Goal: Task Accomplishment & Management: Complete application form

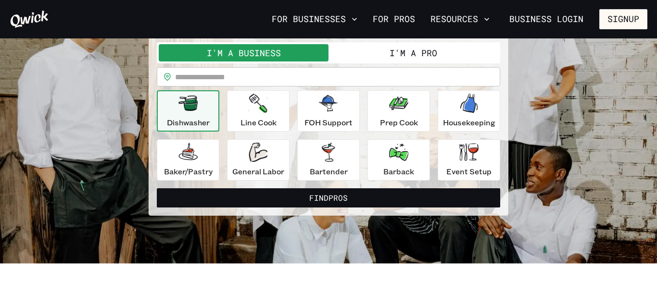
scroll to position [82, 0]
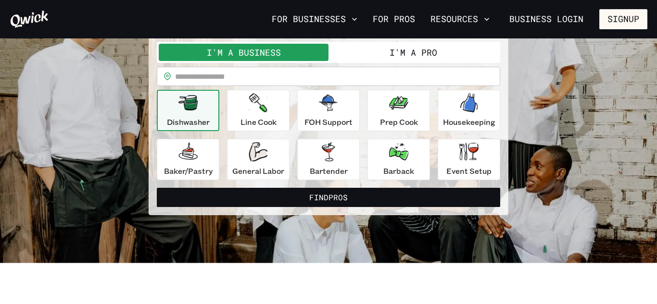
click at [421, 53] on button "I'm a Pro" at bounding box center [413, 52] width 170 height 17
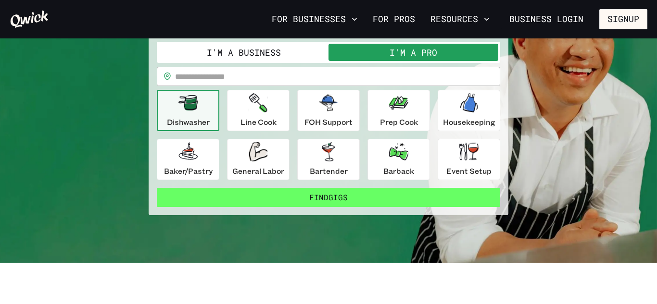
click at [360, 193] on button "Find Gigs" at bounding box center [328, 197] width 343 height 19
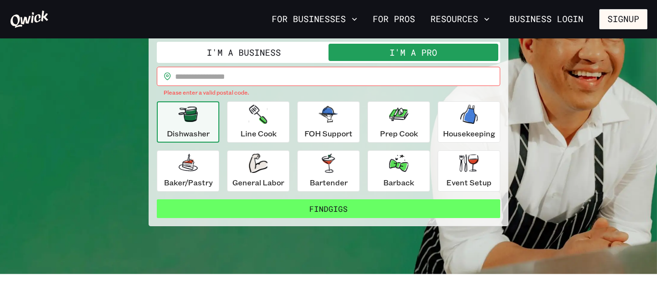
click at [353, 204] on button "Find Gigs" at bounding box center [328, 209] width 343 height 19
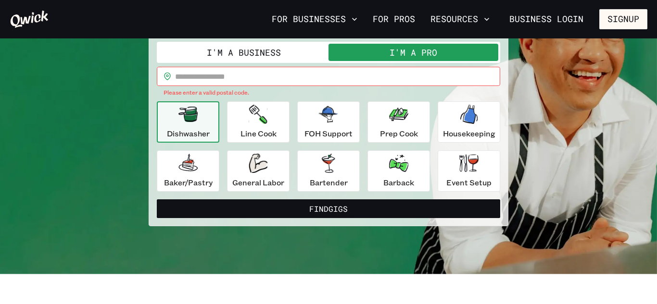
click at [267, 72] on input "text" at bounding box center [337, 76] width 325 height 19
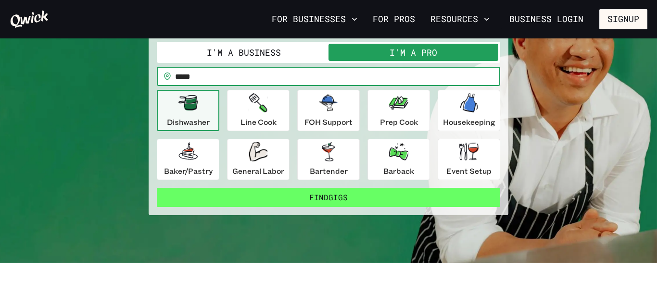
type input "*****"
click at [291, 193] on button "Find Gigs" at bounding box center [328, 197] width 343 height 19
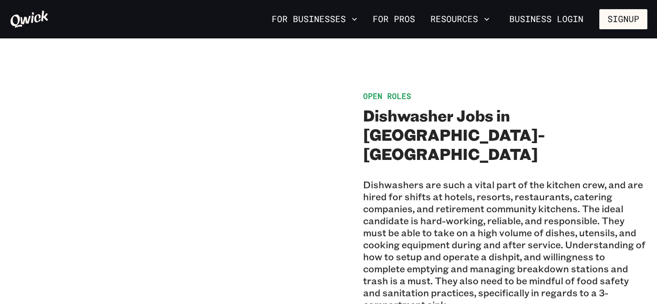
scroll to position [665, 0]
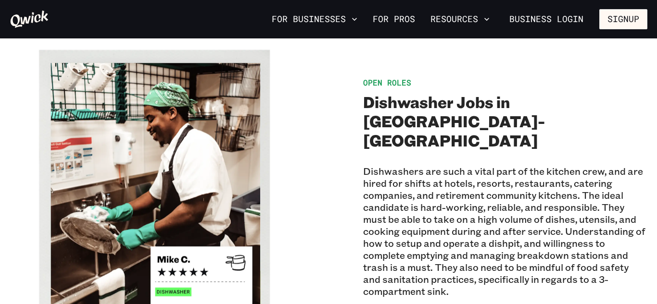
click at [180, 271] on img at bounding box center [152, 191] width 284 height 284
click at [222, 235] on img at bounding box center [152, 191] width 284 height 284
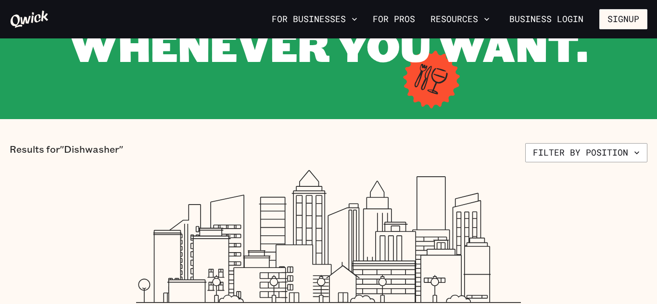
scroll to position [140, 0]
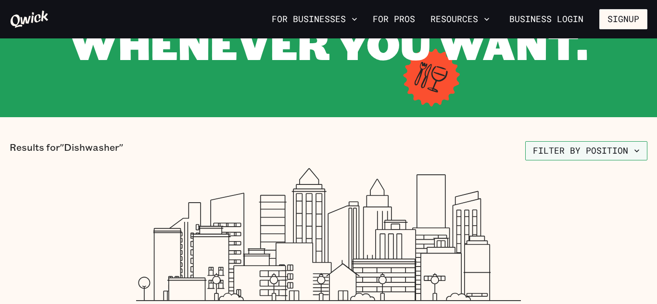
click at [637, 153] on icon "button" at bounding box center [637, 151] width 10 height 10
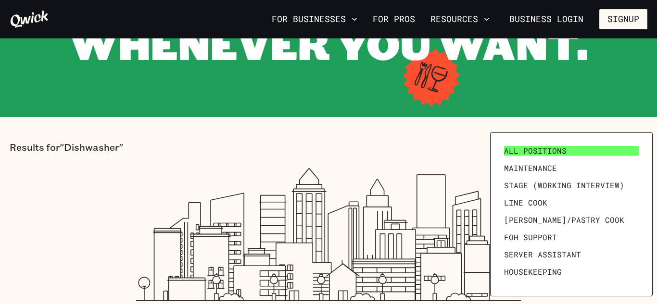
click at [577, 151] on link "All Positions" at bounding box center [571, 150] width 142 height 17
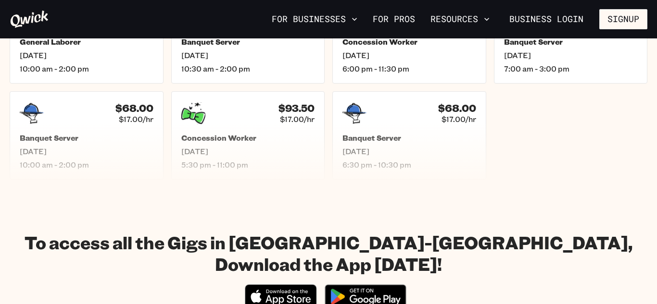
scroll to position [477, 0]
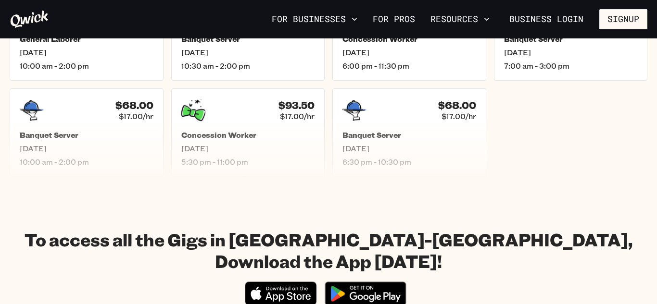
click at [572, 160] on ul "$68.00 $17.00/hr General Laborer Wed, Sep 17 10:00 am - 2:00 pm $59.50 $17.00/h…" at bounding box center [329, 84] width 638 height 185
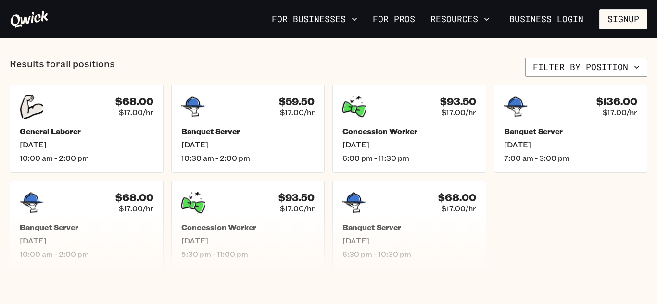
scroll to position [377, 0]
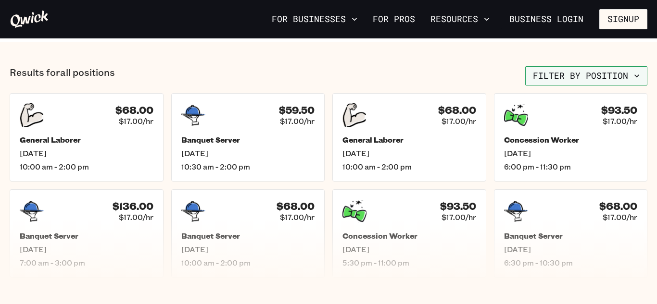
click at [637, 83] on button "Filter by position" at bounding box center [586, 75] width 122 height 19
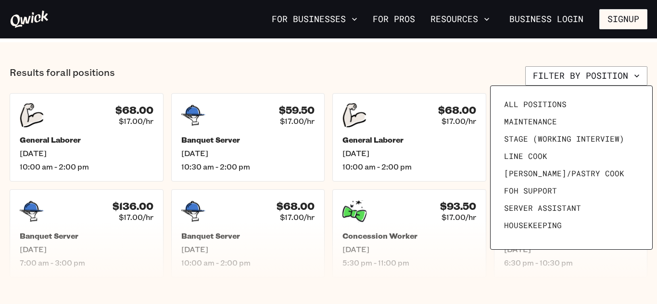
click at [637, 78] on div at bounding box center [328, 152] width 657 height 304
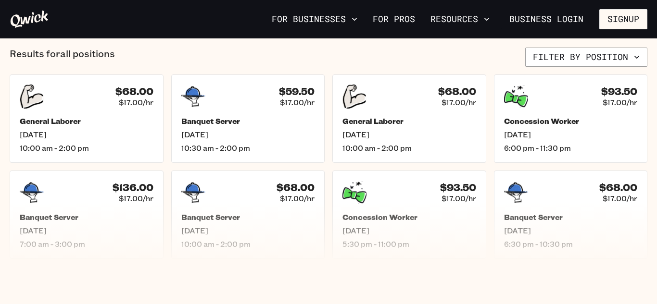
scroll to position [393, 0]
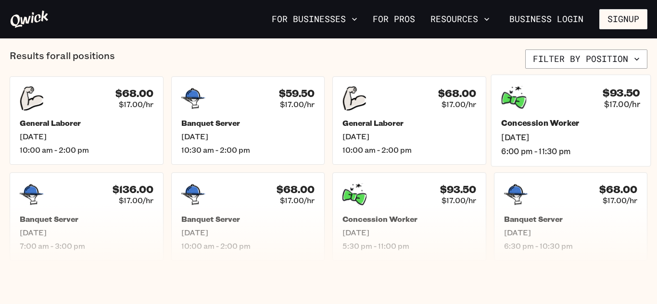
click at [554, 113] on div "$93.50 $17.00/hr Concession Worker Sat, Sep 20 6:00 pm - 11:30 pm" at bounding box center [570, 121] width 160 height 92
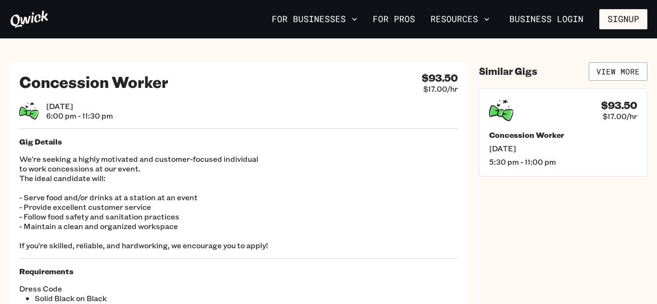
click at [342, 104] on div "Sat, Sep 20 6:00 pm - 11:30 pm" at bounding box center [238, 110] width 439 height 19
click at [615, 77] on link "View More" at bounding box center [618, 72] width 59 height 18
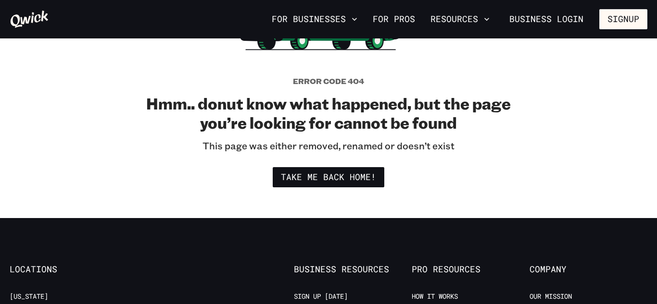
scroll to position [179, 0]
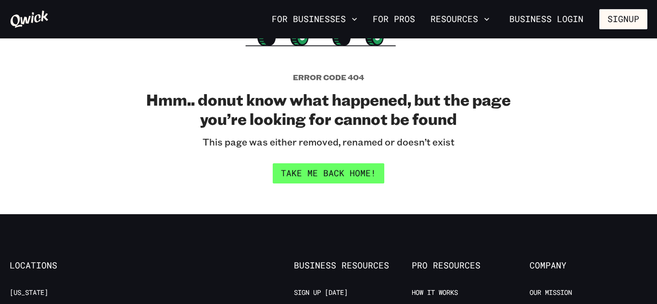
click at [356, 171] on link "Take me back home!" at bounding box center [329, 173] width 112 height 20
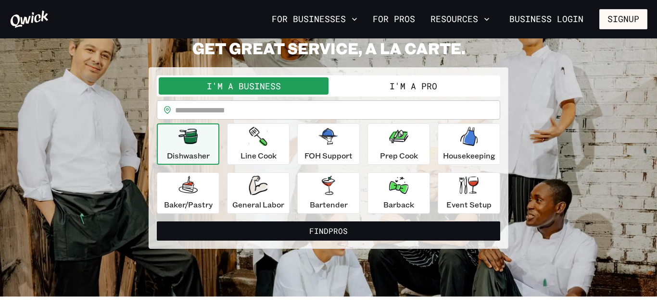
scroll to position [25, 0]
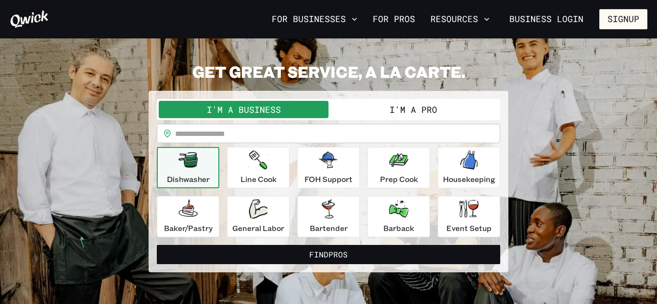
click at [440, 108] on button "I'm a Pro" at bounding box center [413, 109] width 170 height 17
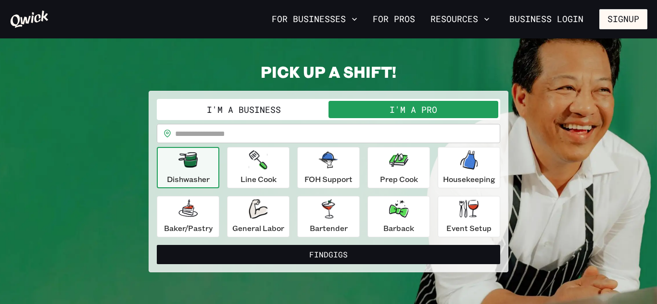
click at [363, 132] on input "text" at bounding box center [337, 133] width 325 height 19
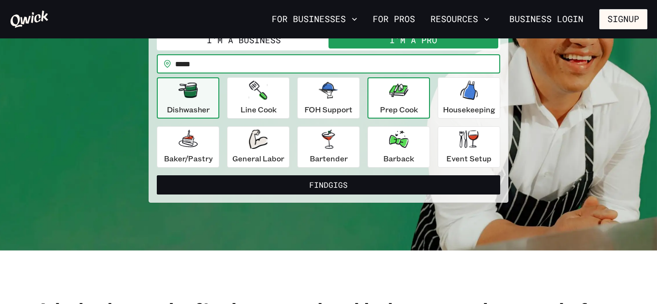
scroll to position [95, 0]
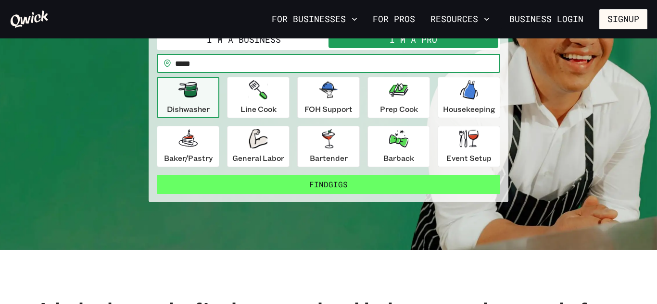
type input "*****"
click at [379, 182] on button "Find Gigs" at bounding box center [328, 184] width 343 height 19
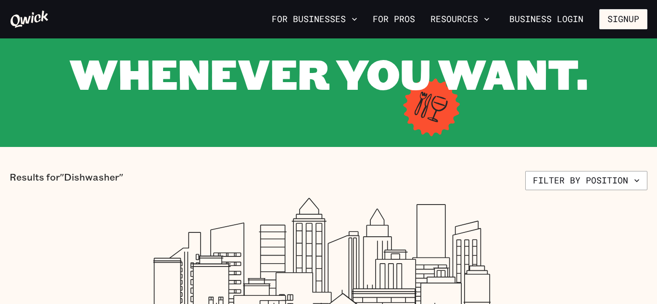
scroll to position [111, 0]
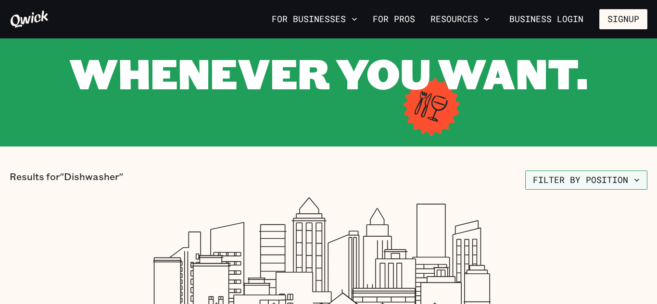
click at [635, 179] on icon "button" at bounding box center [637, 181] width 10 height 10
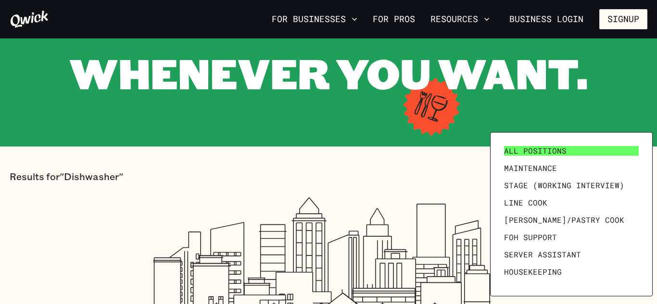
click at [568, 157] on link "All Positions" at bounding box center [571, 150] width 142 height 17
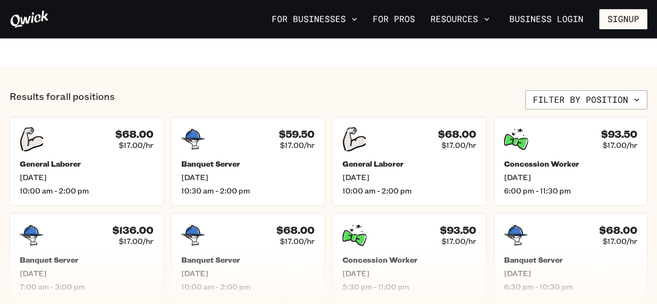
scroll to position [355, 0]
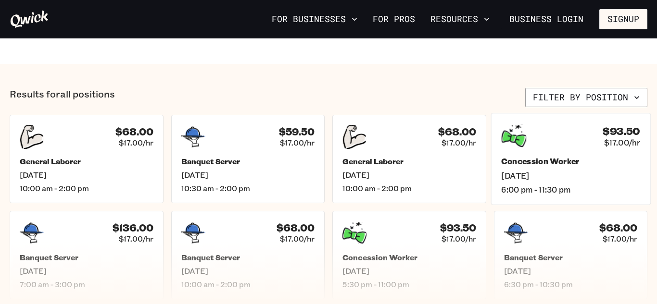
click at [566, 160] on h5 "Concession Worker" at bounding box center [570, 162] width 139 height 10
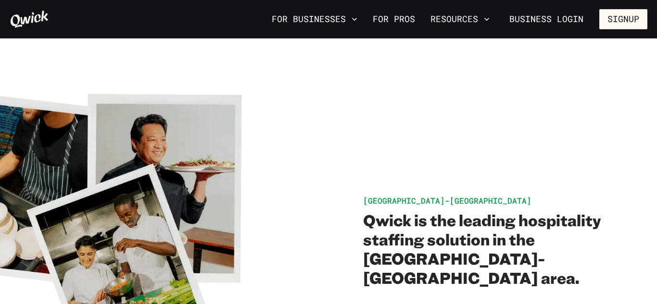
scroll to position [355, 0]
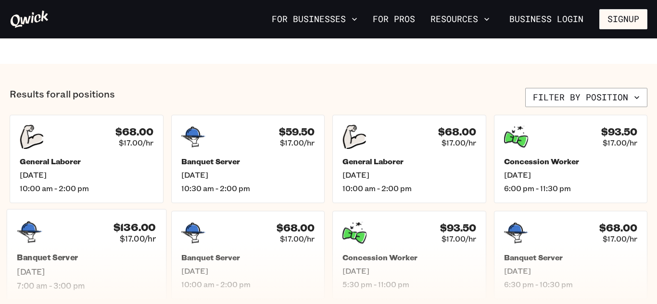
click at [127, 250] on div "$136.00 $17.00/hr Banquet Server Thu, Sep 25 7:00 am - 3:00 pm" at bounding box center [87, 255] width 160 height 92
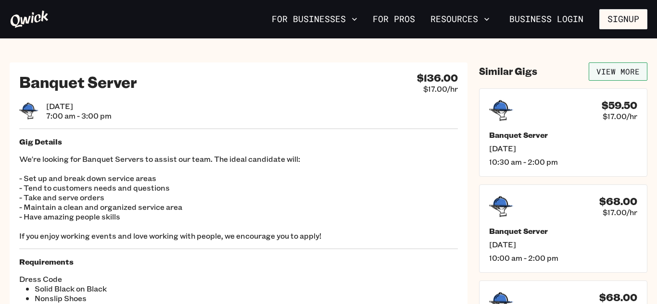
click at [607, 69] on link "View More" at bounding box center [618, 72] width 59 height 18
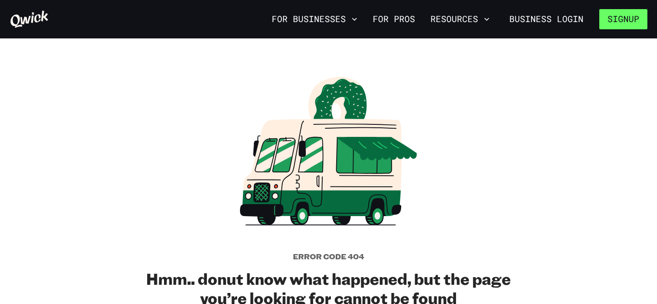
click at [627, 18] on button "Signup" at bounding box center [623, 19] width 48 height 20
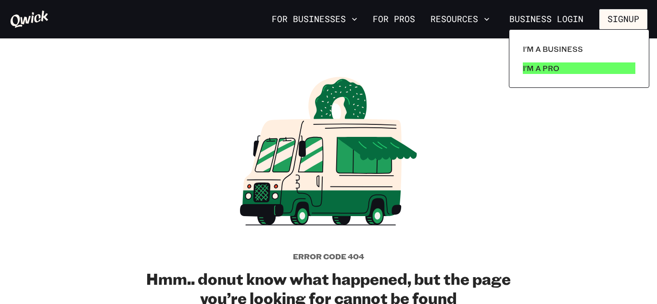
click at [557, 68] on p "I'm a Pro" at bounding box center [541, 69] width 37 height 12
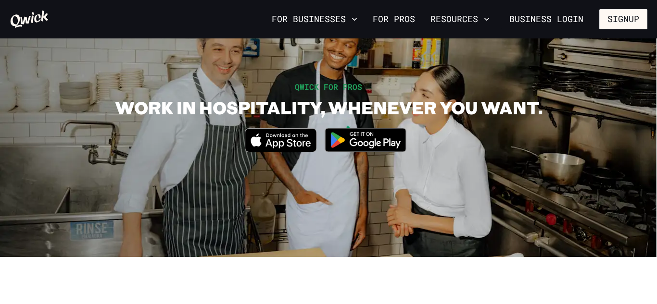
scroll to position [52, 0]
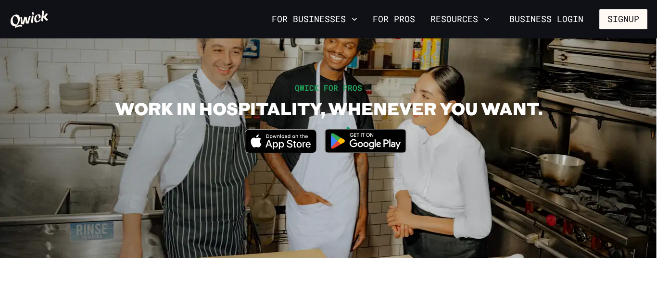
click at [367, 142] on img at bounding box center [365, 141] width 93 height 36
click at [309, 137] on icon "Download on the App Store" at bounding box center [280, 141] width 71 height 23
